Goal: Task Accomplishment & Management: Manage account settings

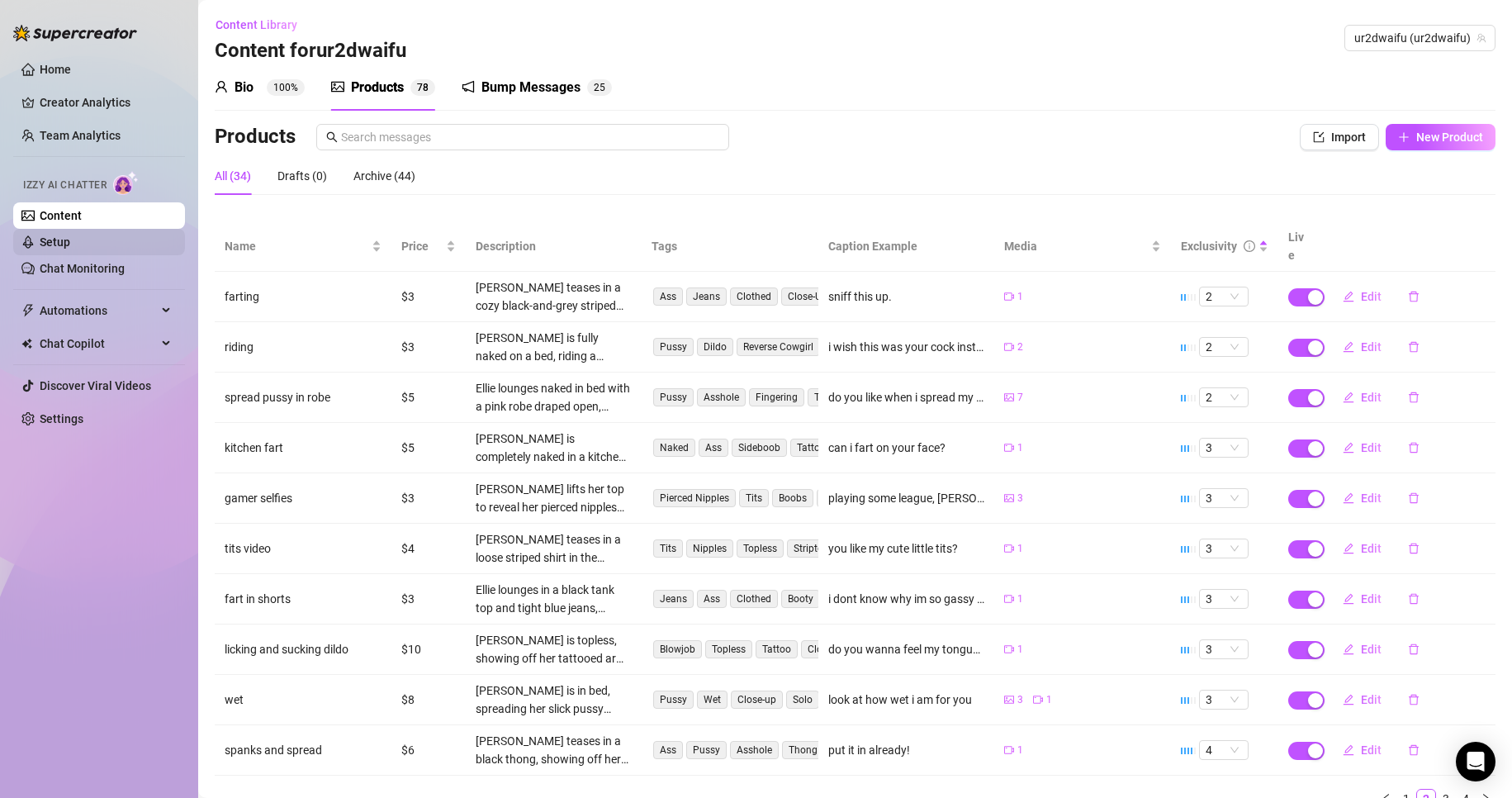
click at [70, 241] on link "Setup" at bounding box center [55, 242] width 30 height 13
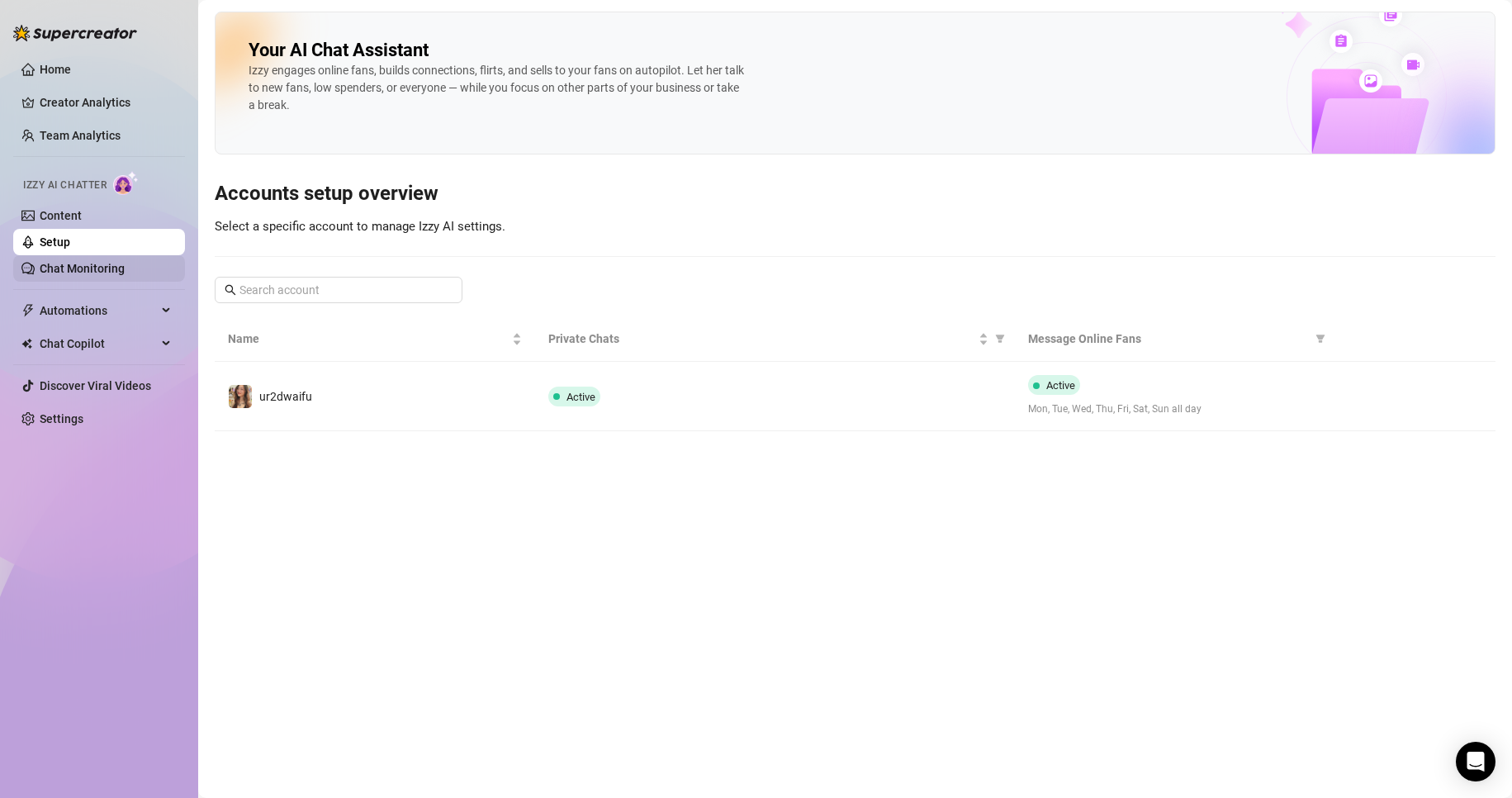
click at [124, 263] on link "Chat Monitoring" at bounding box center [83, 268] width 85 height 13
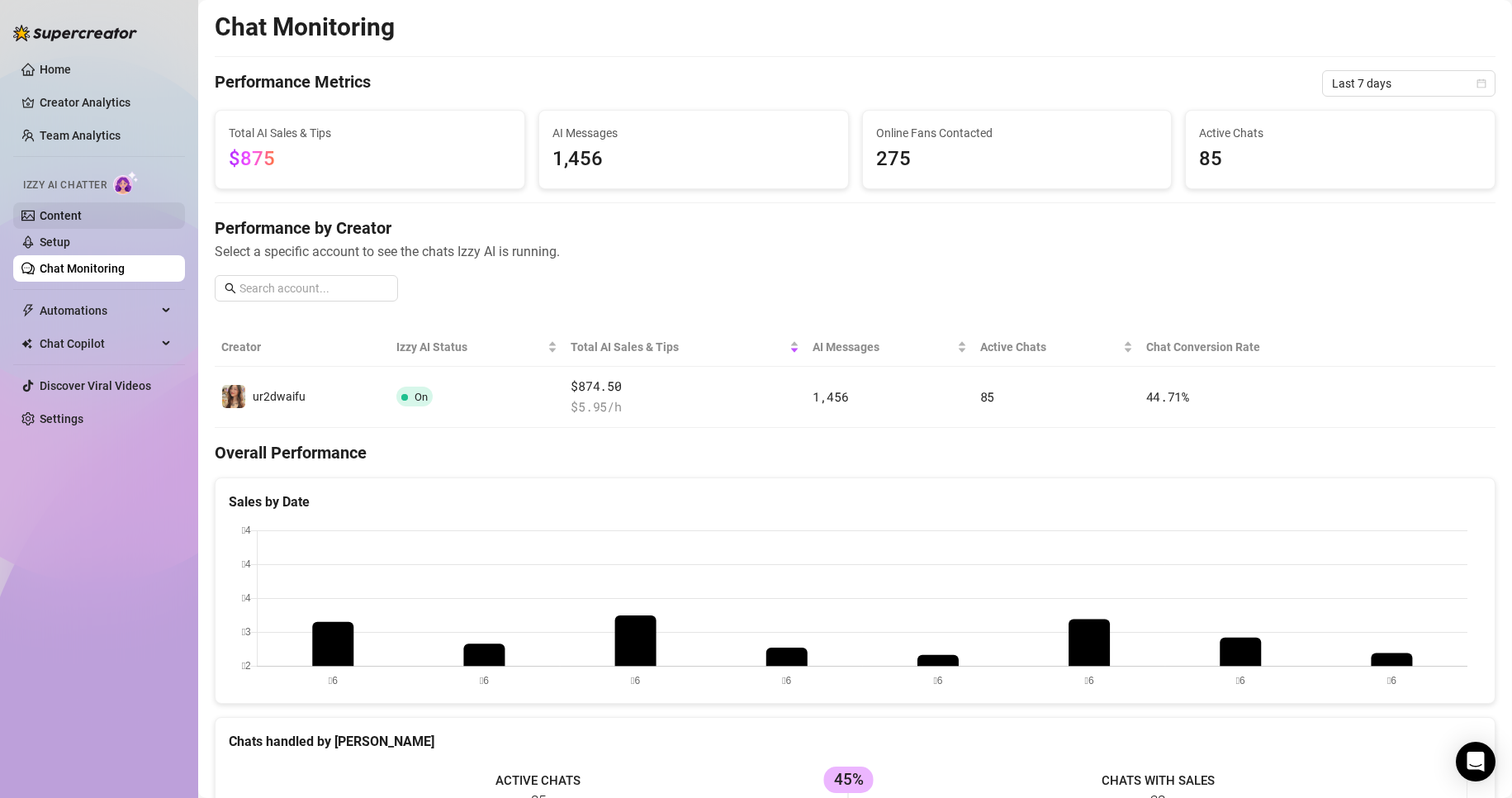
click at [82, 222] on link "Content" at bounding box center [61, 215] width 42 height 13
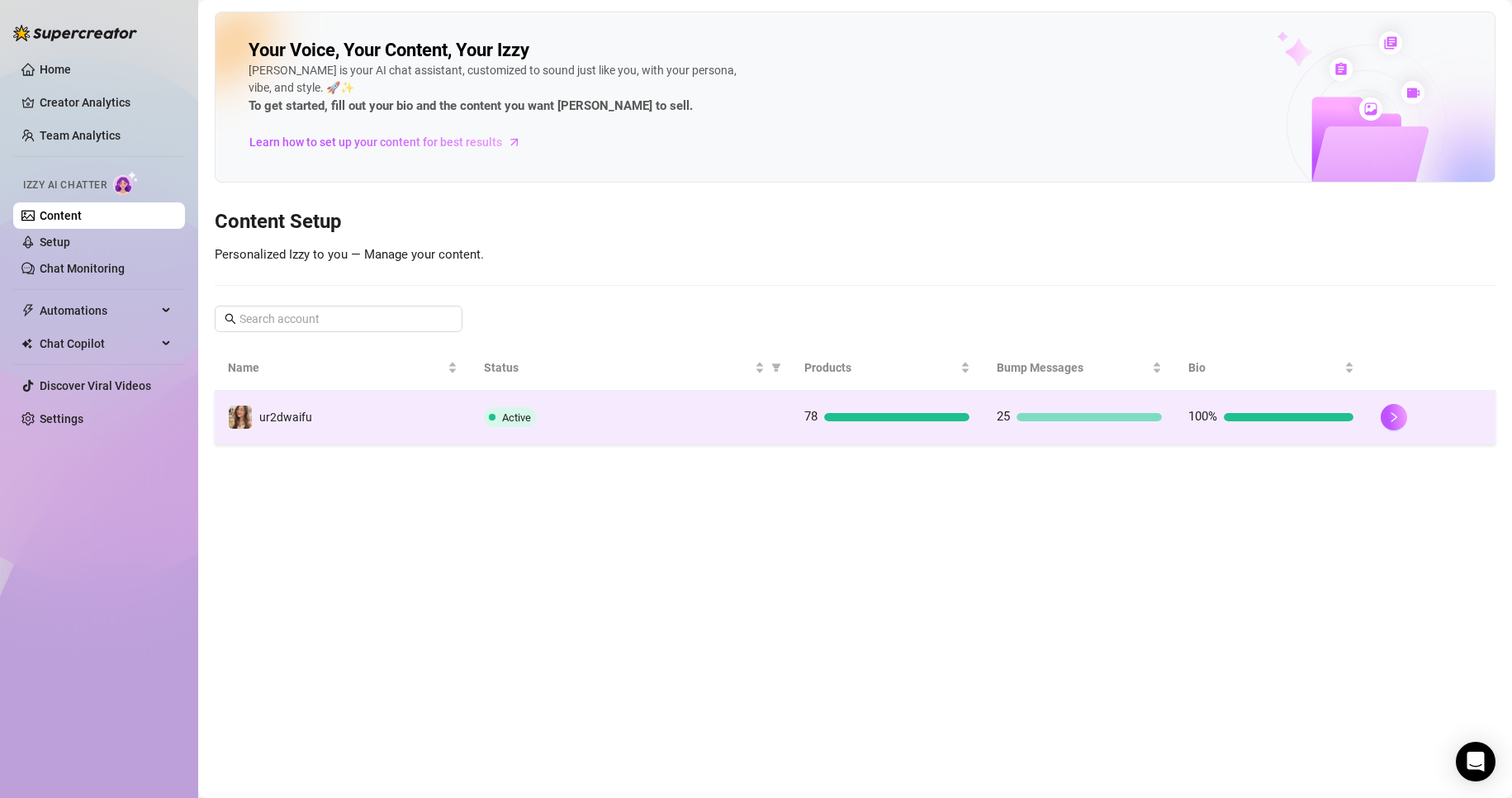
click at [391, 404] on td "ur2dwaifu" at bounding box center [343, 418] width 256 height 54
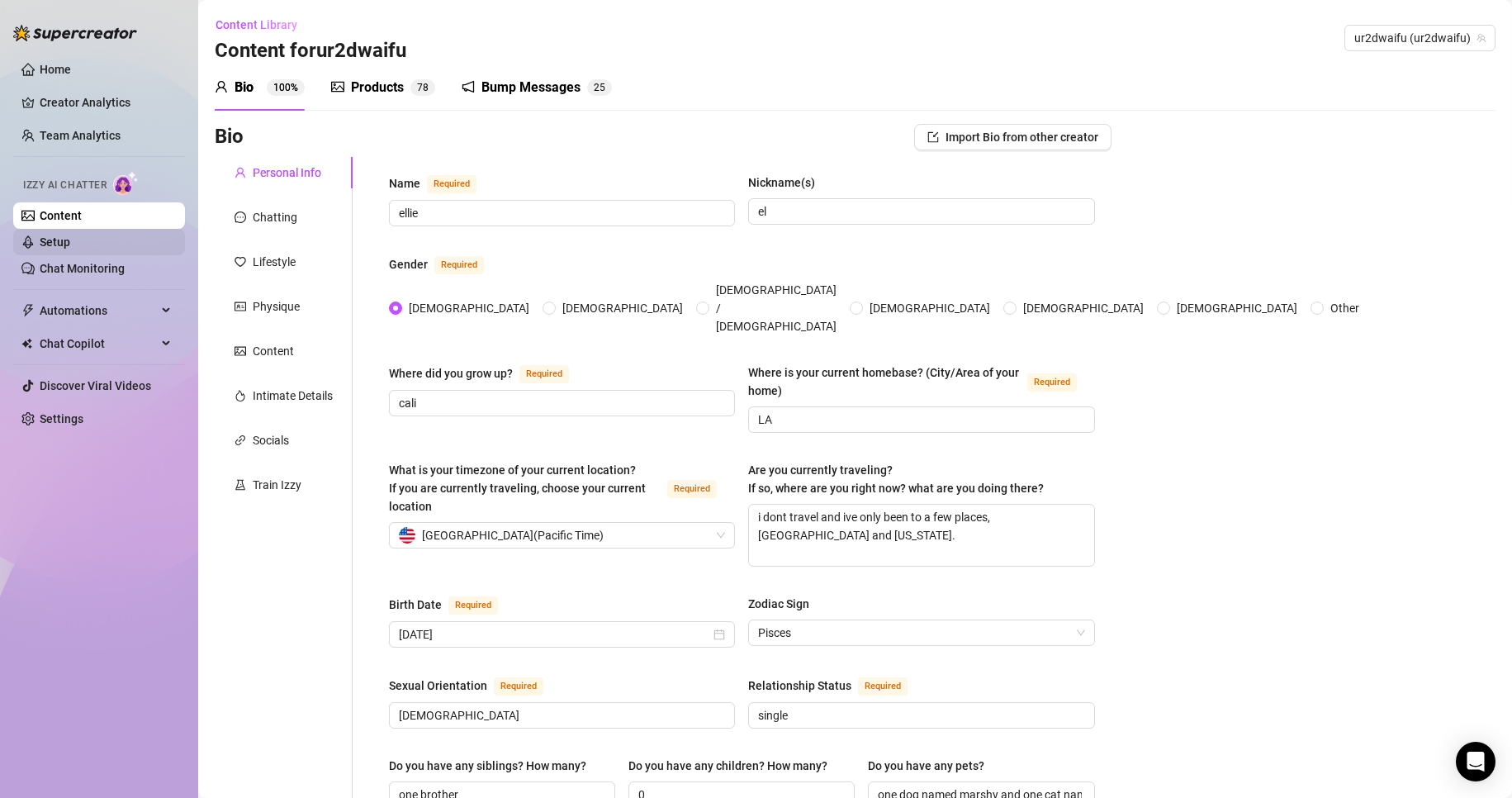
click at [70, 243] on link "Setup" at bounding box center [55, 242] width 30 height 13
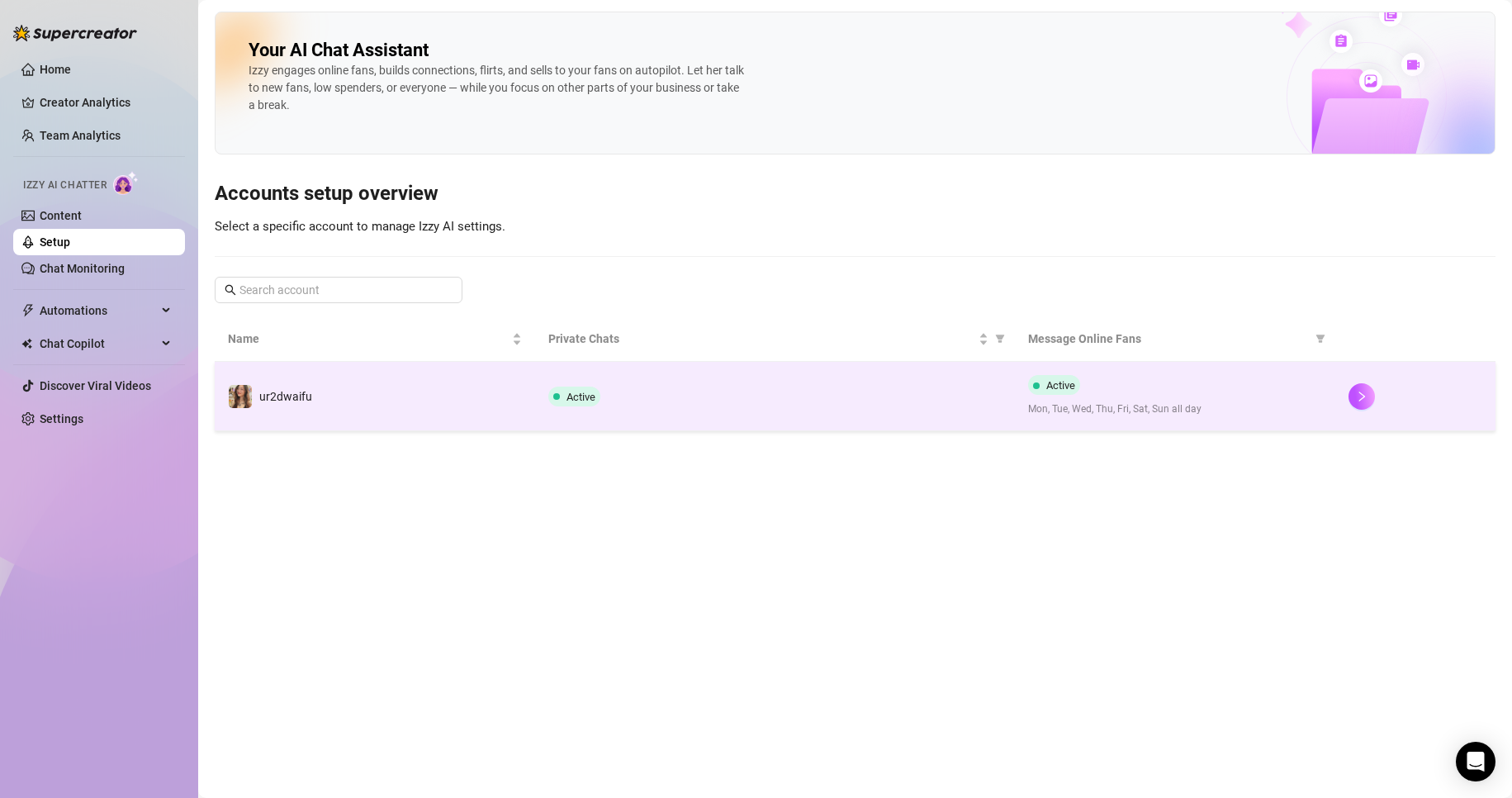
click at [518, 378] on td "ur2dwaifu" at bounding box center [375, 397] width 320 height 70
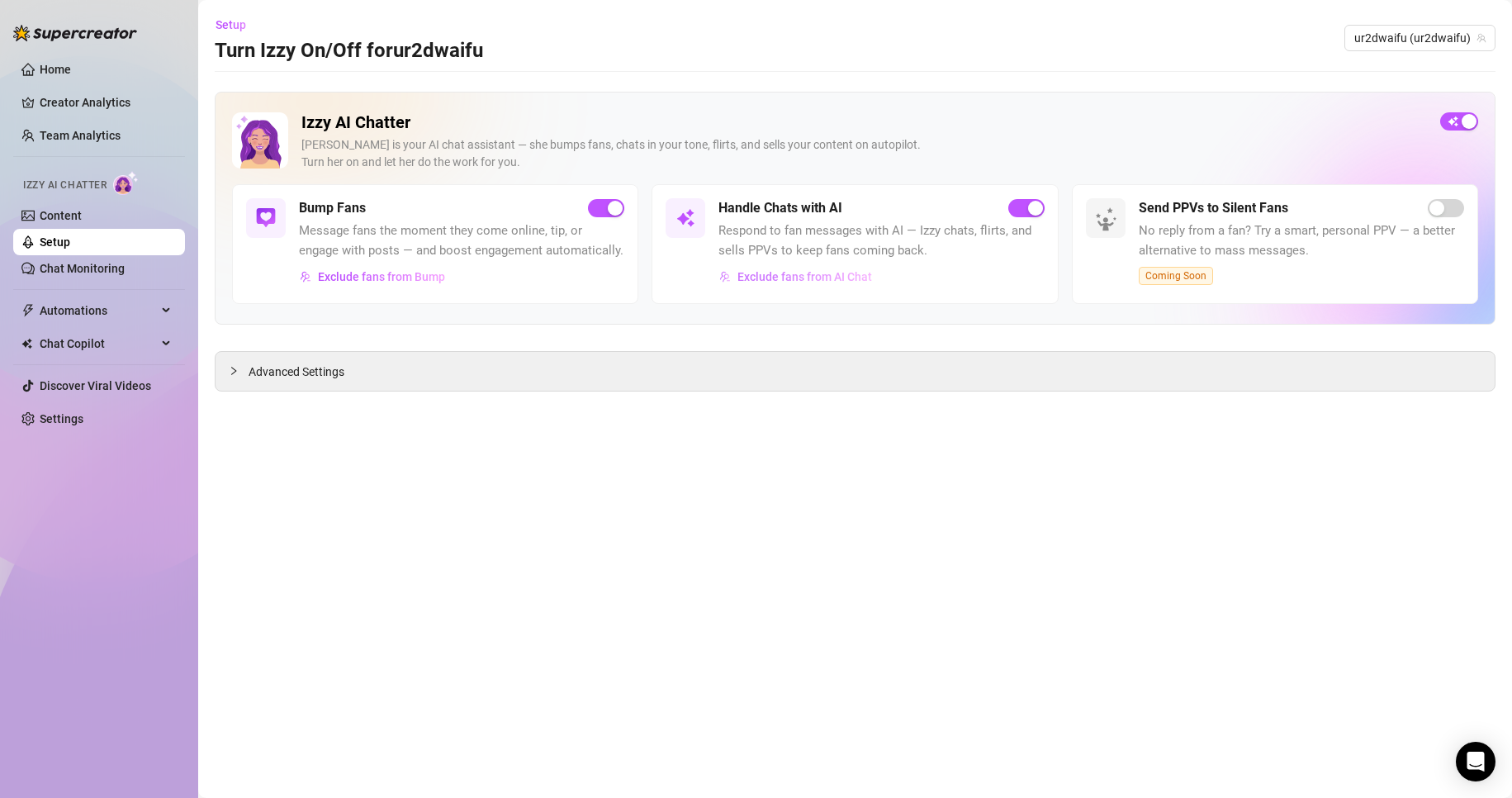
click at [806, 273] on span "Exclude fans from AI Chat" at bounding box center [805, 276] width 135 height 13
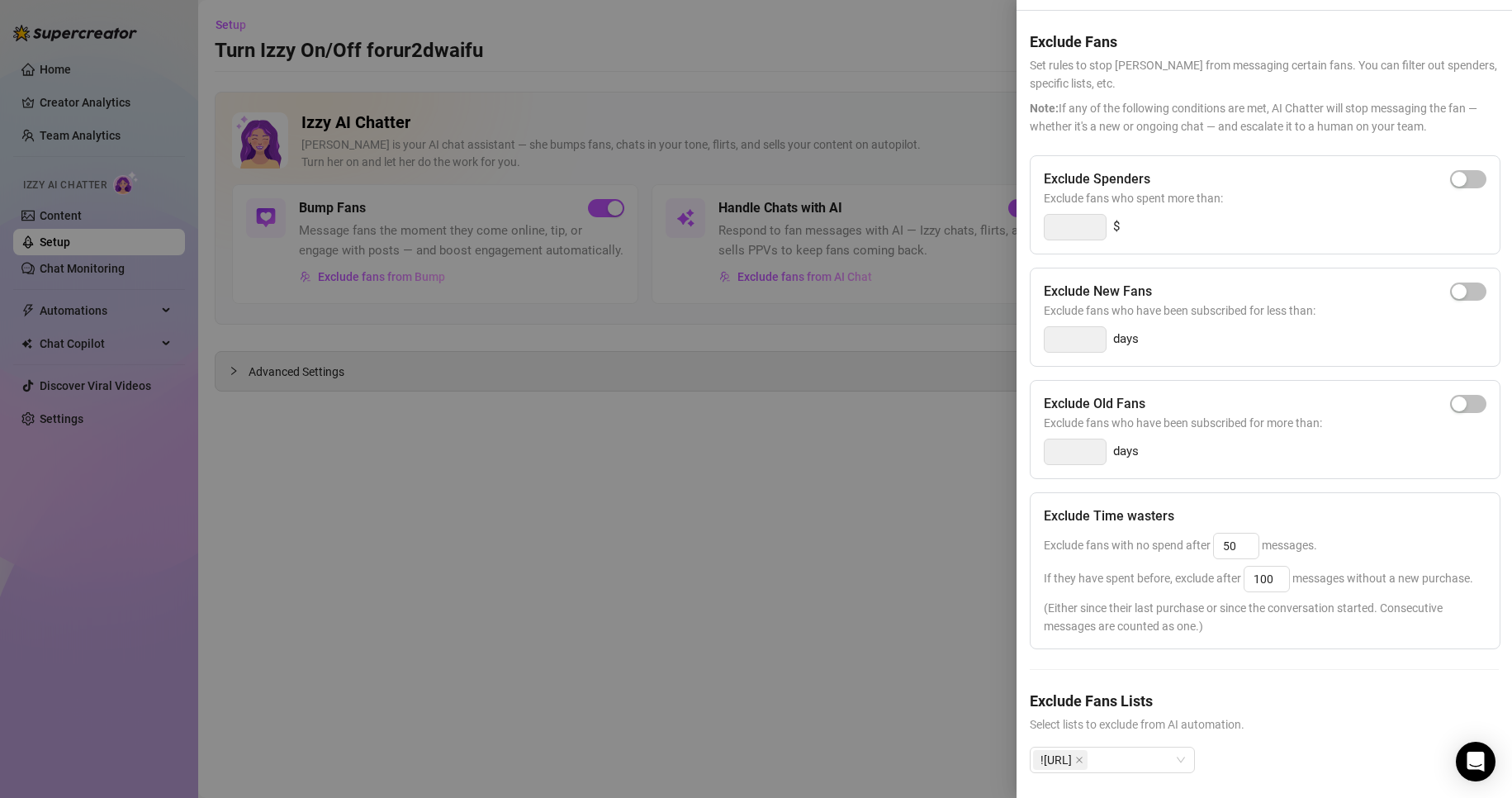
scroll to position [84, 0]
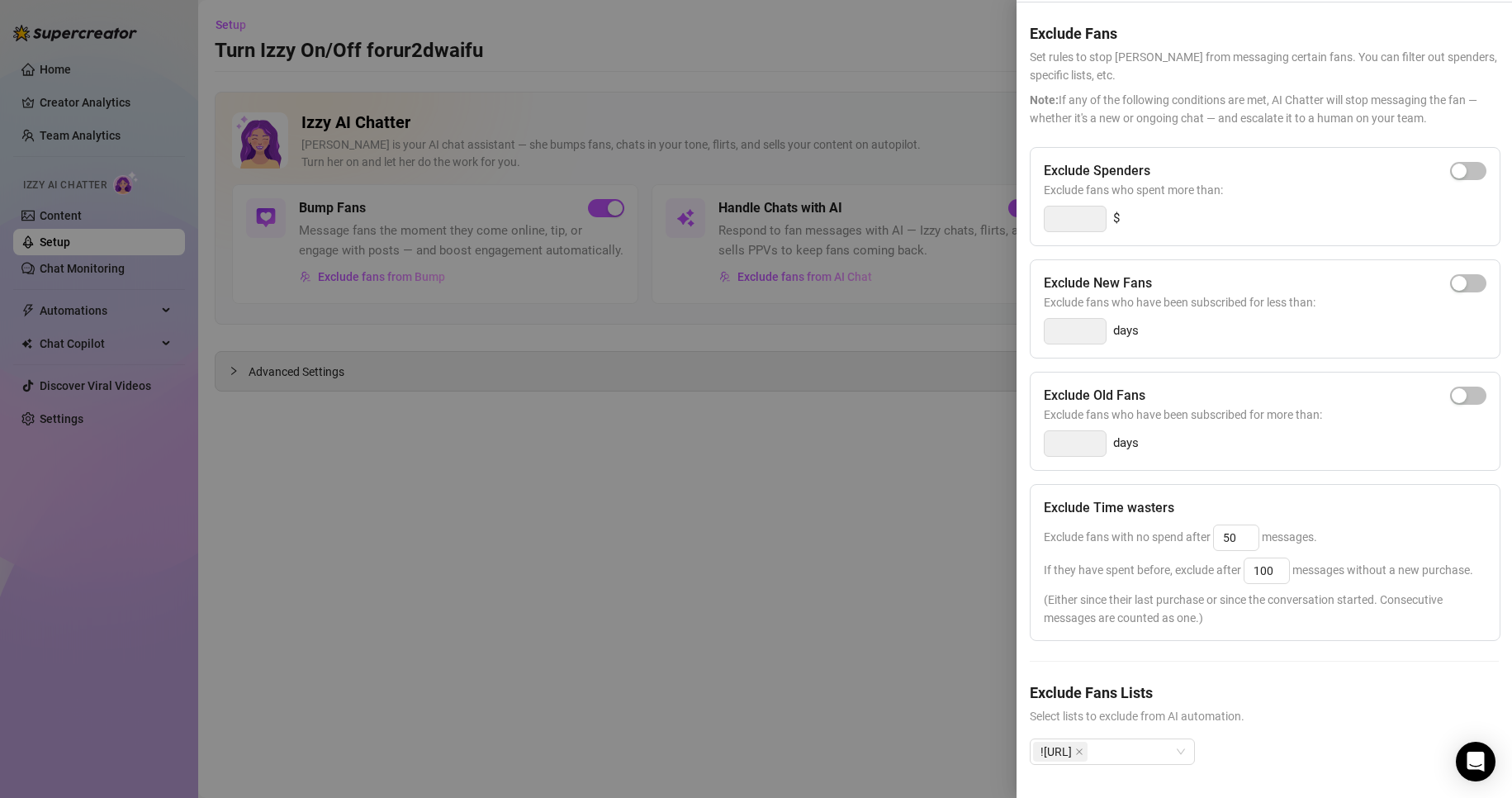
drag, startPoint x: 894, startPoint y: 416, endPoint x: 738, endPoint y: 406, distance: 156.3
click at [889, 416] on div at bounding box center [756, 399] width 1512 height 798
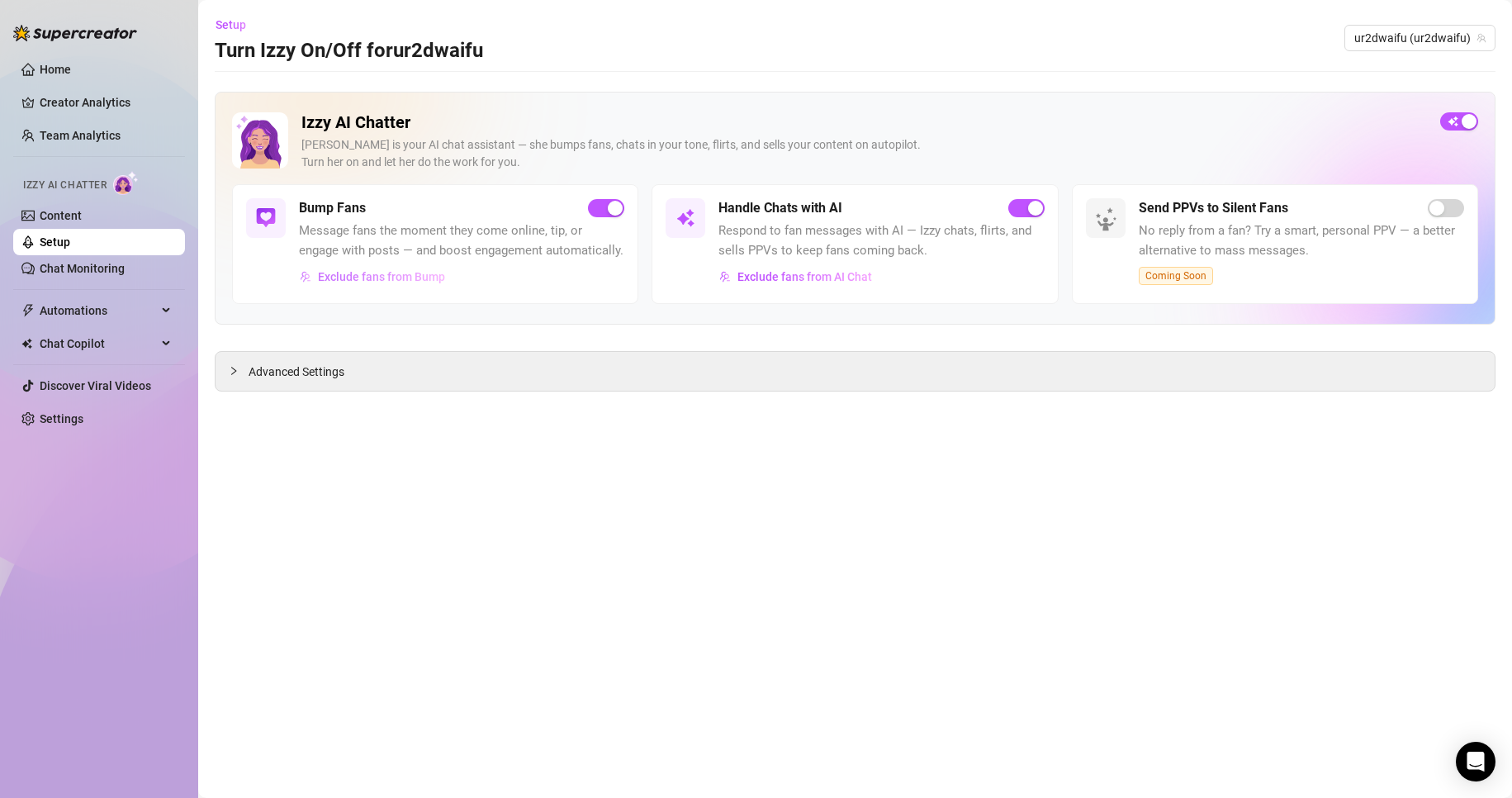
click at [410, 275] on span "Exclude fans from Bump" at bounding box center [381, 276] width 127 height 13
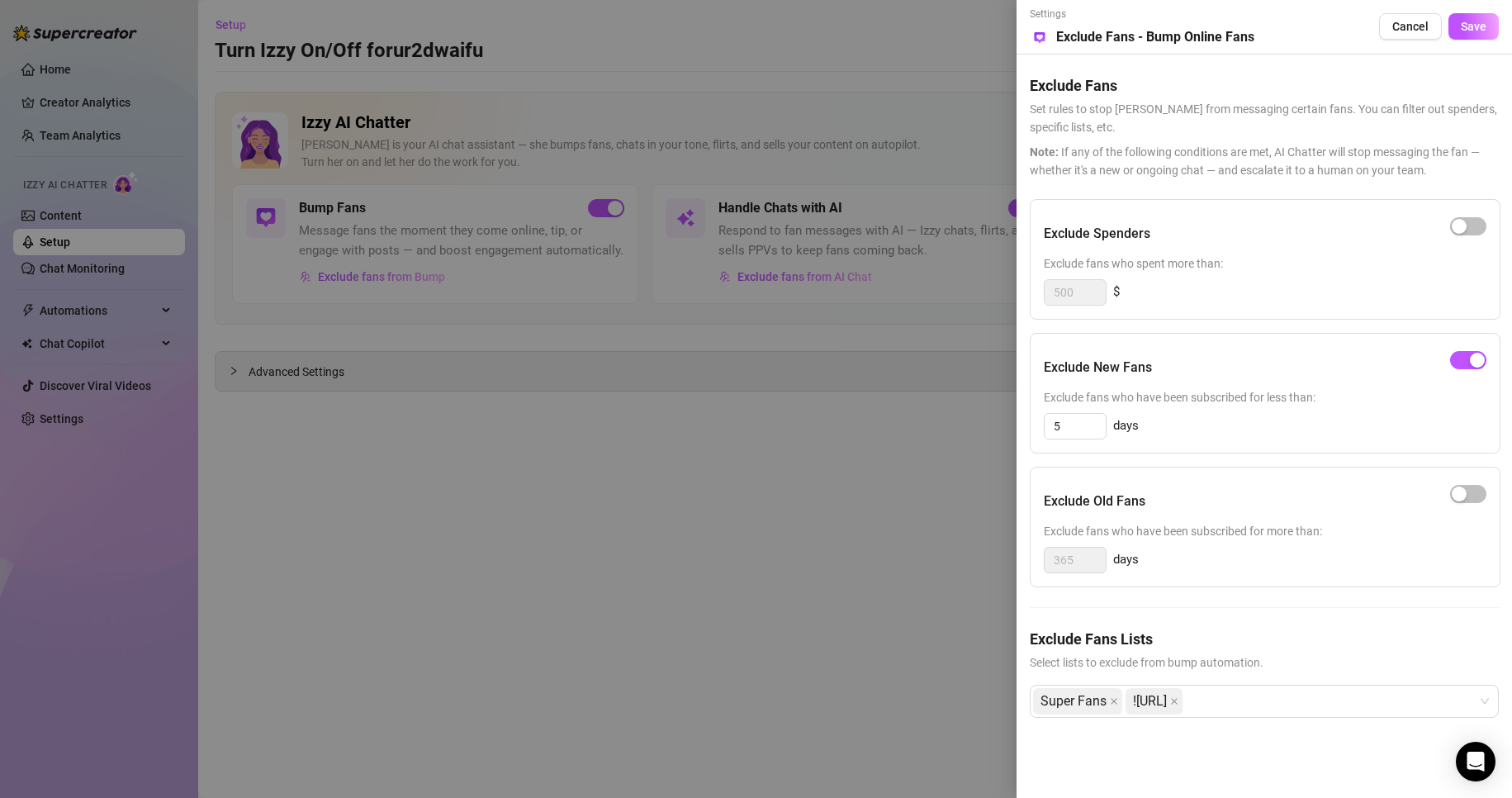
click at [970, 518] on div at bounding box center [756, 399] width 1512 height 798
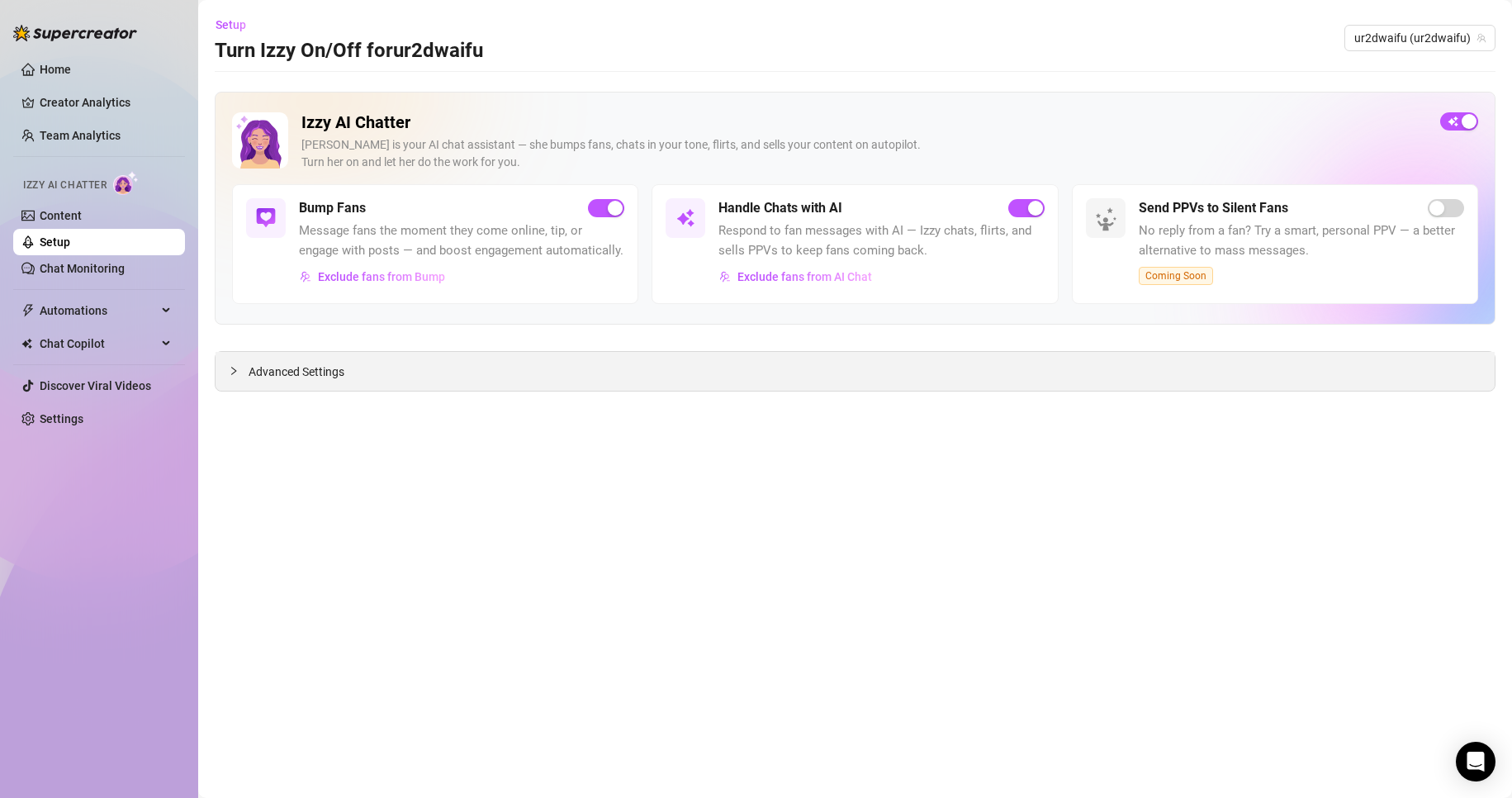
click at [269, 373] on span "Advanced Settings" at bounding box center [297, 372] width 96 height 18
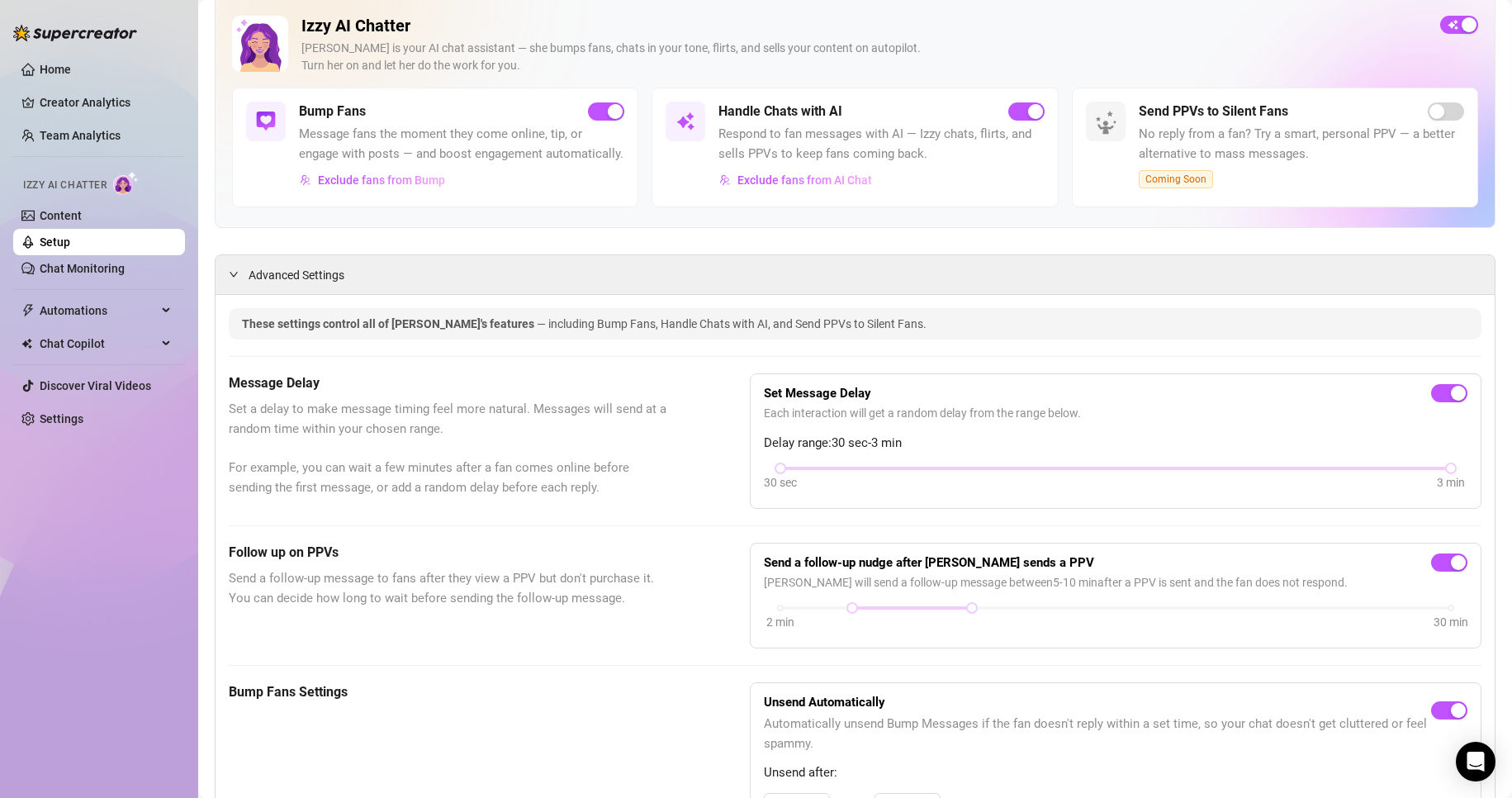
scroll to position [248, 0]
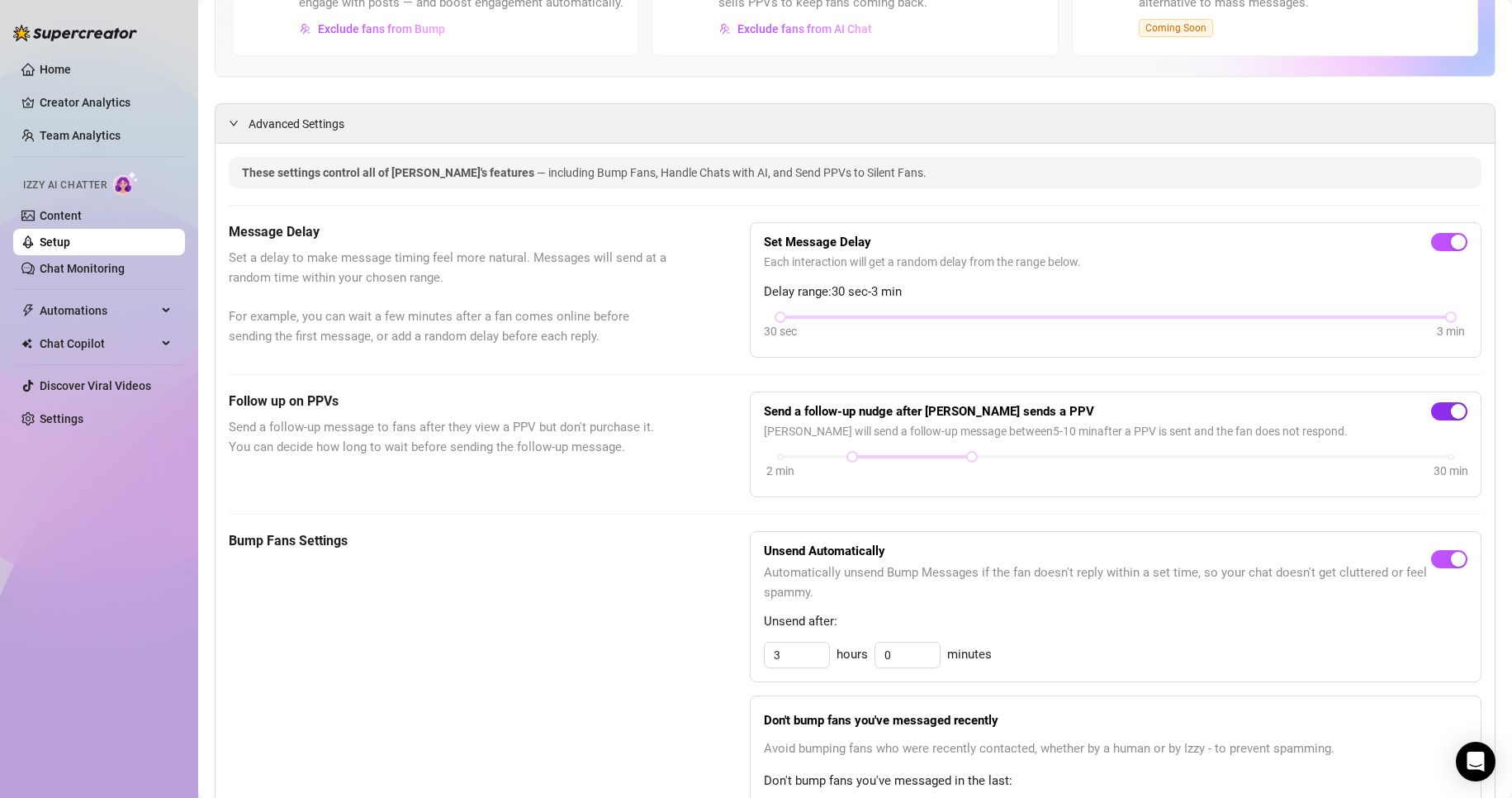
click at [1435, 420] on button "button" at bounding box center [1449, 411] width 37 height 18
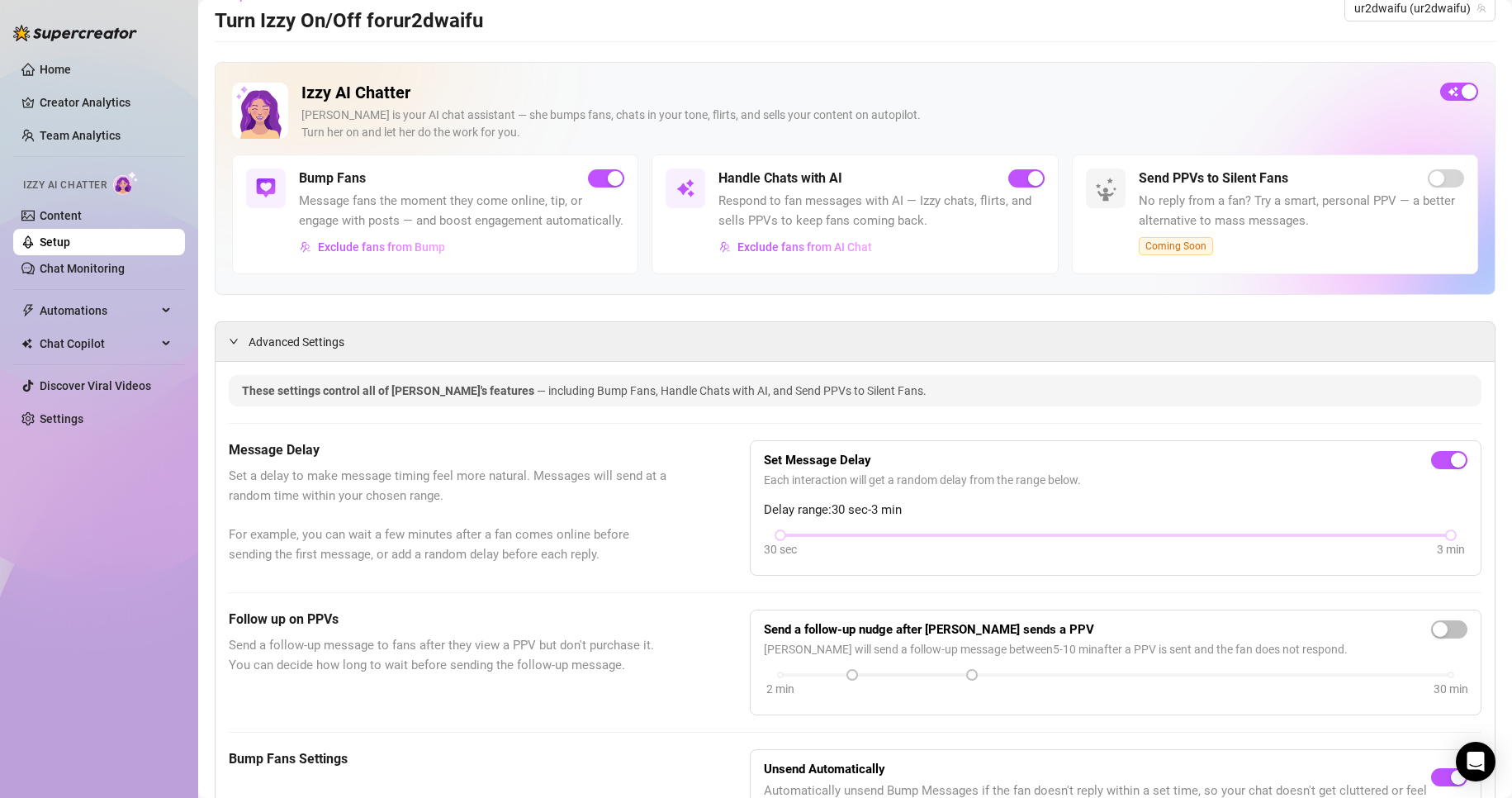
scroll to position [0, 0]
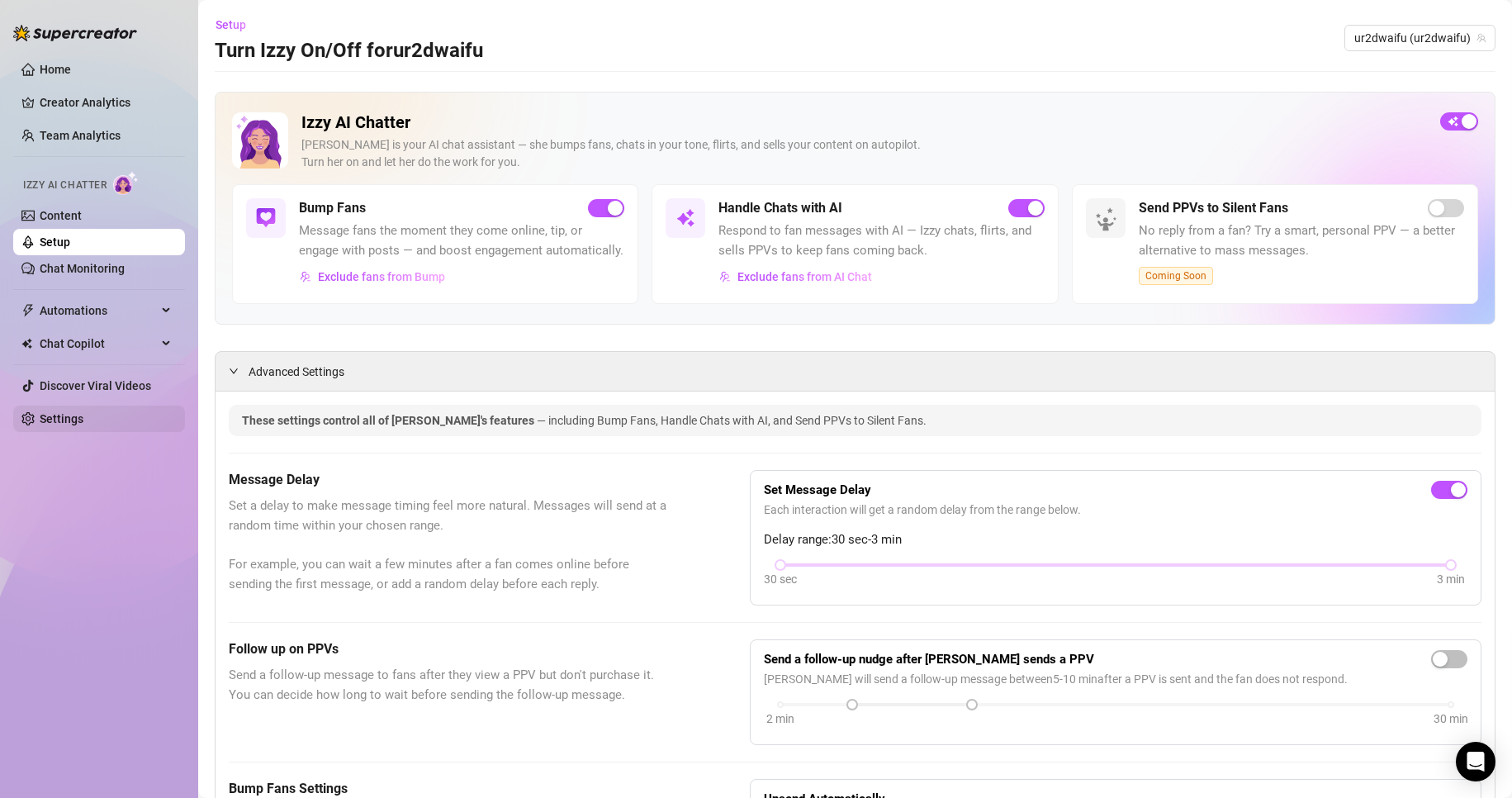
click at [84, 418] on link "Settings" at bounding box center [62, 419] width 43 height 13
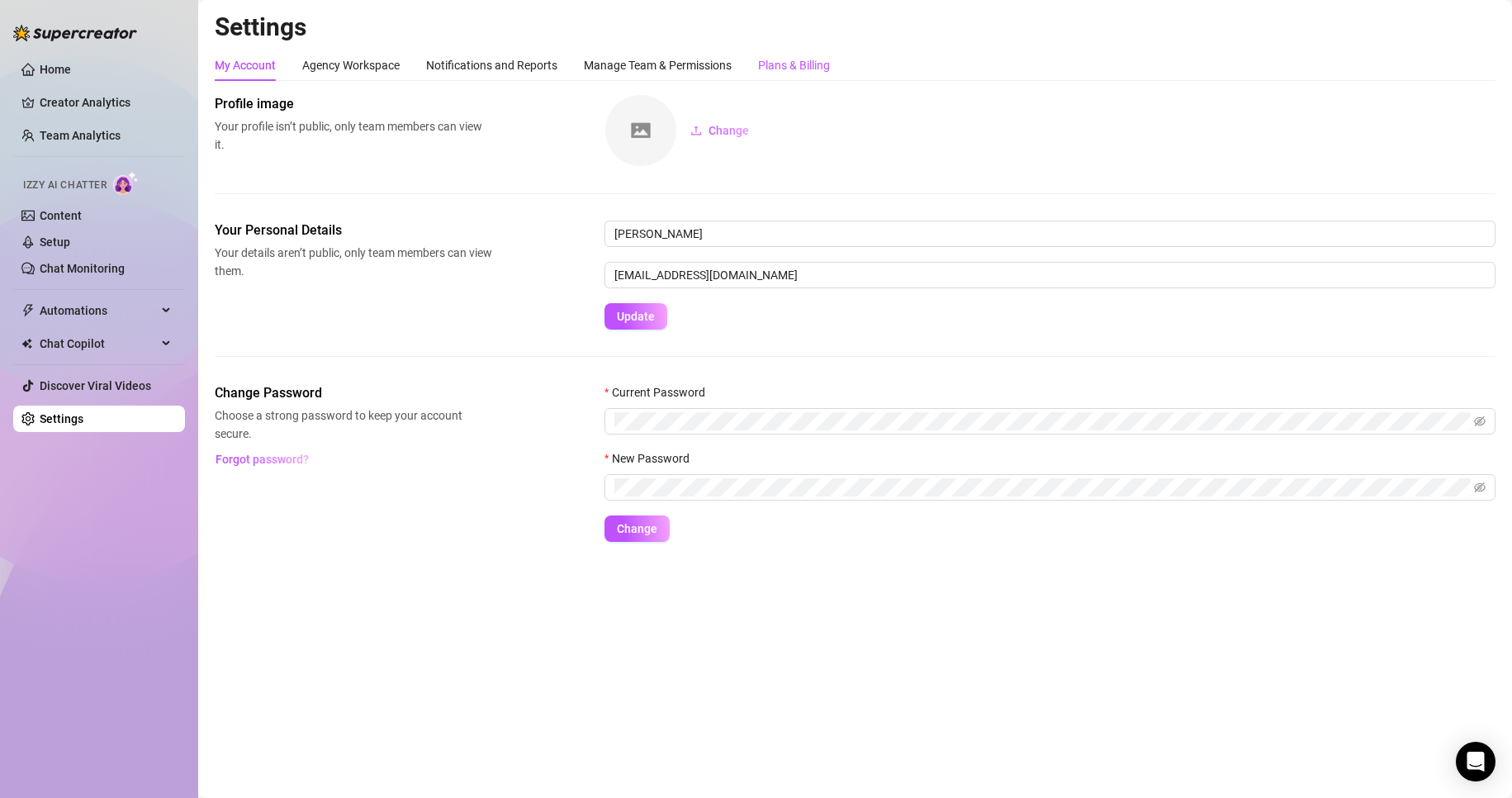
click at [829, 70] on div "Plans & Billing" at bounding box center [793, 65] width 72 height 18
